Goal: Transaction & Acquisition: Purchase product/service

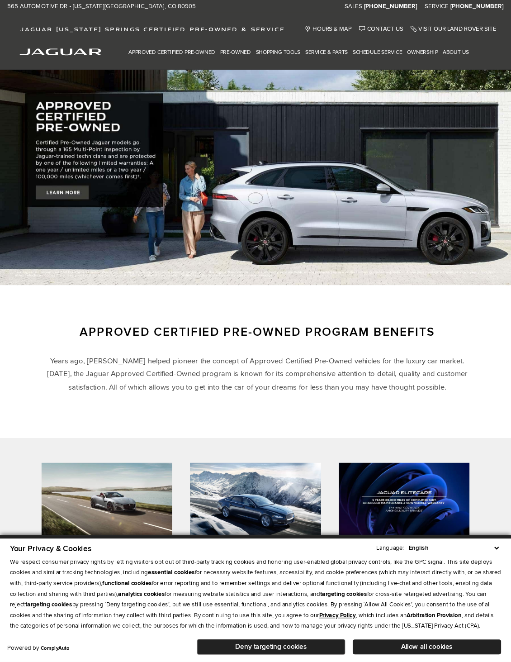
scroll to position [6, 0]
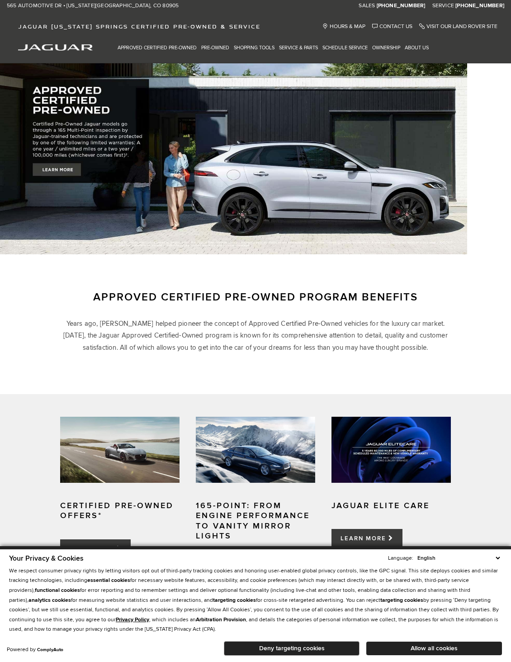
click at [0, 0] on link "All Pre-Owned Vehicles" at bounding box center [0, 0] width 0 height 0
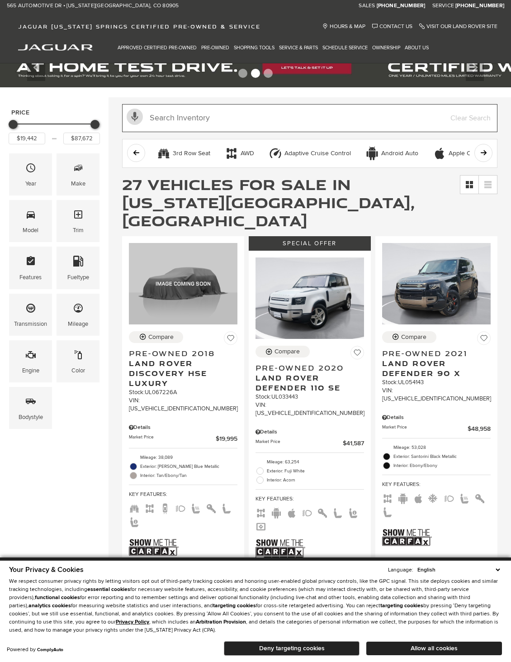
click at [222, 119] on input "text" at bounding box center [310, 118] width 376 height 28
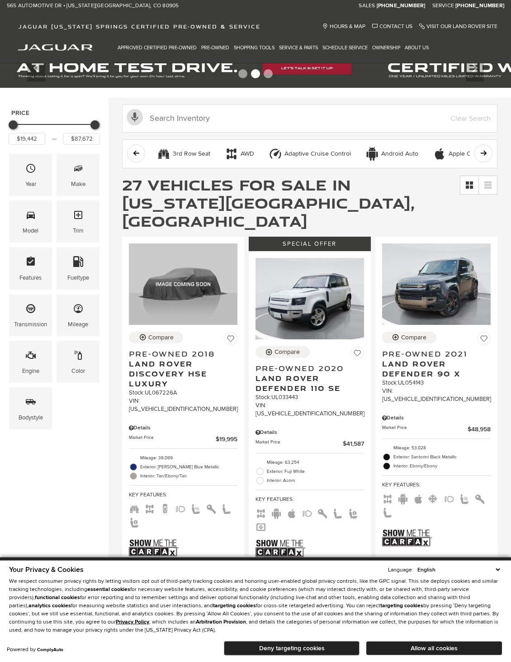
scroll to position [20, 0]
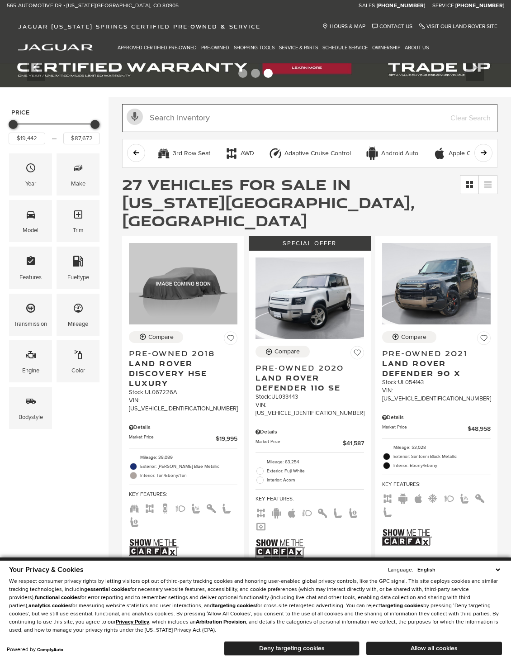
click at [183, 115] on input "Search Inventory" at bounding box center [310, 118] width 376 height 28
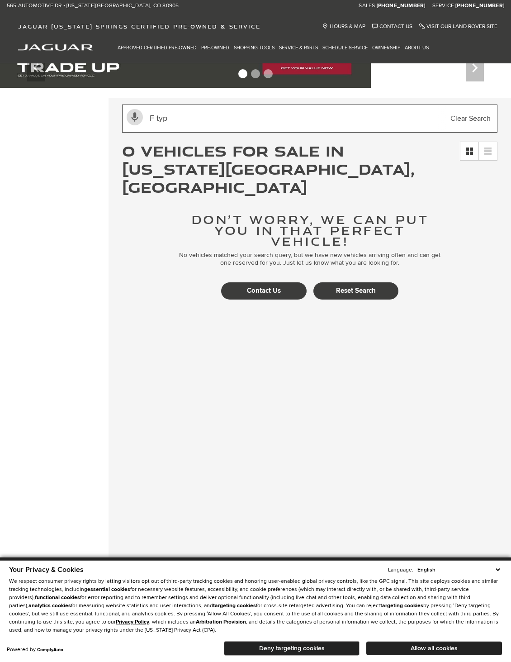
type input "F type"
